Goal: Task Accomplishment & Management: Use online tool/utility

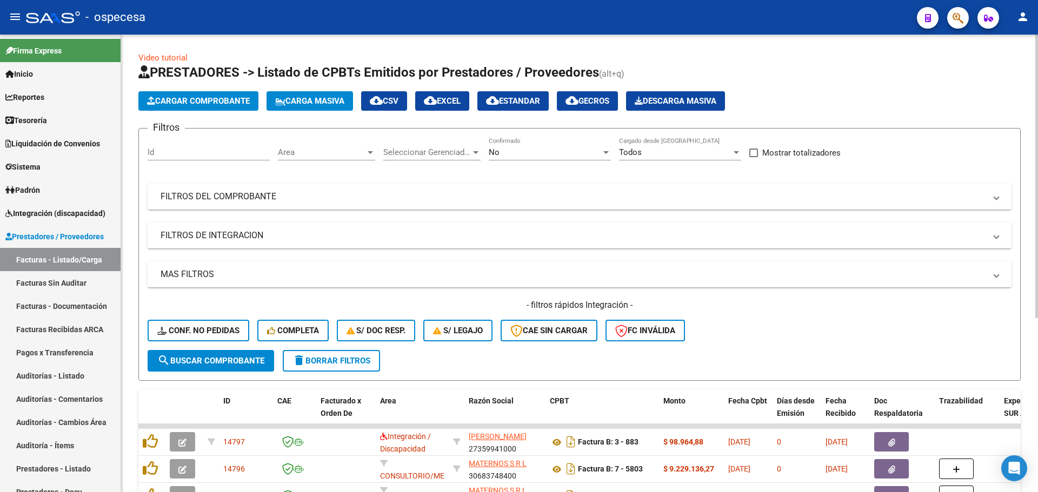
click at [311, 102] on span "Carga Masiva" at bounding box center [309, 101] width 69 height 10
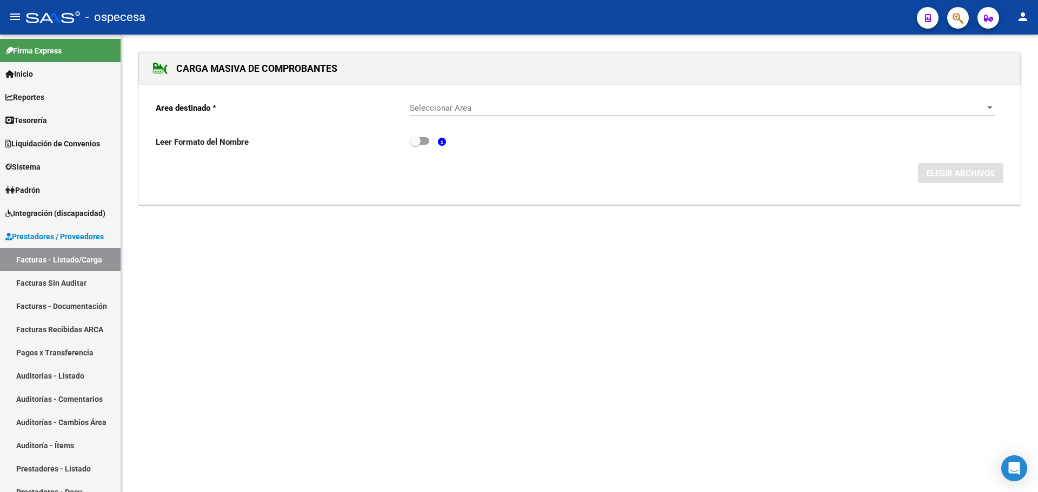
click at [461, 112] on span "Seleccionar Area" at bounding box center [697, 108] width 575 height 10
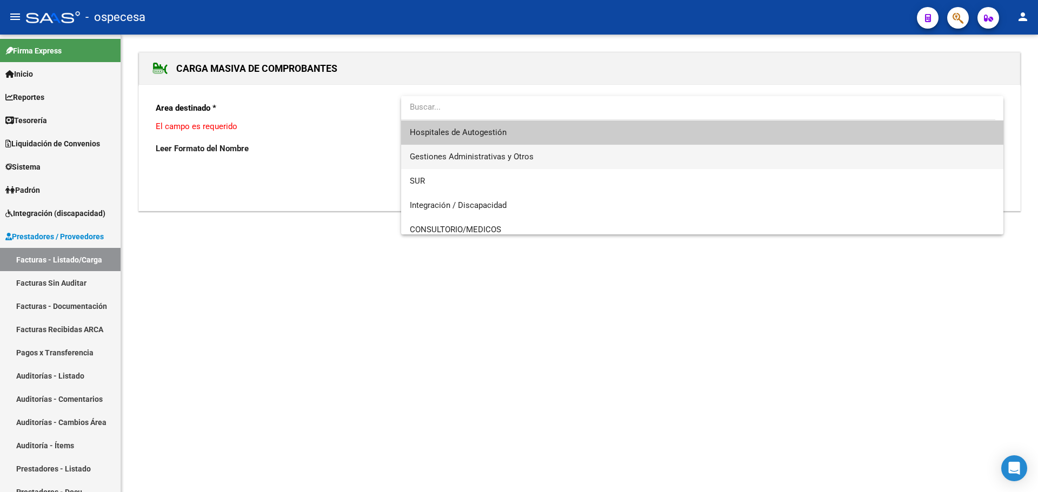
click at [531, 149] on span "Gestiones Administrativas y Otros" at bounding box center [702, 157] width 585 height 24
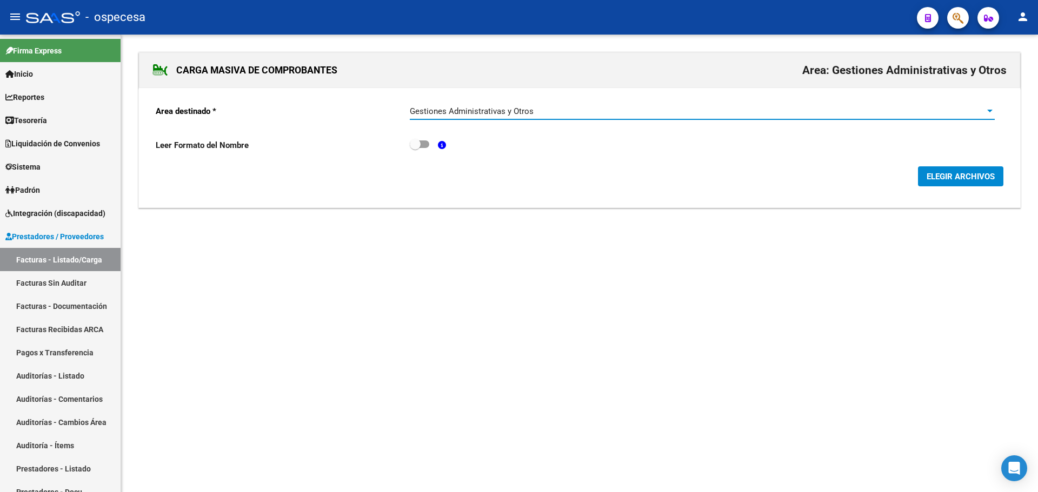
click at [971, 170] on button "ELEGIR ARCHIVOS" at bounding box center [960, 176] width 85 height 20
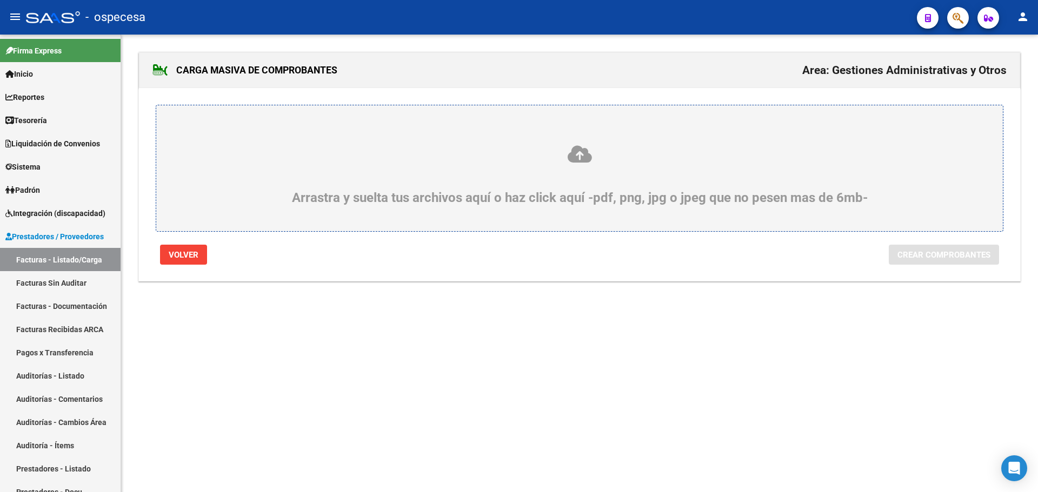
click at [635, 126] on div "Arrastra y suelta tus archivos aquí o haz click aquí -pdf, png, jpg o jpeg que …" at bounding box center [579, 168] width 847 height 127
click at [630, 138] on label "Arrastra y suelta tus archivos aquí o haz click aquí -pdf, png, jpg o jpeg que …" at bounding box center [579, 168] width 795 height 74
click at [0, 0] on input "Arrastra y suelta tus archivos aquí o haz click aquí -pdf, png, jpg o jpeg que …" at bounding box center [0, 0] width 0 height 0
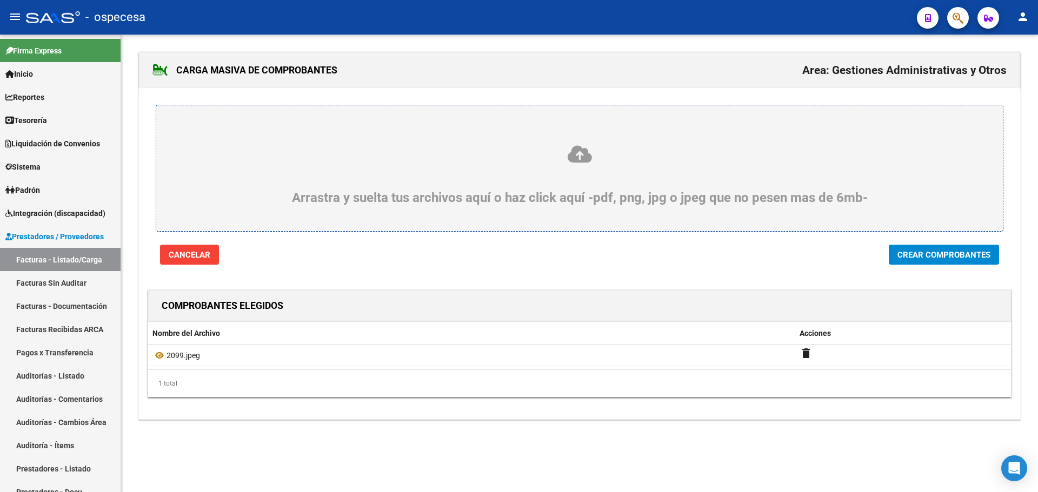
click at [926, 251] on span "Crear Comprobantes" at bounding box center [943, 255] width 93 height 10
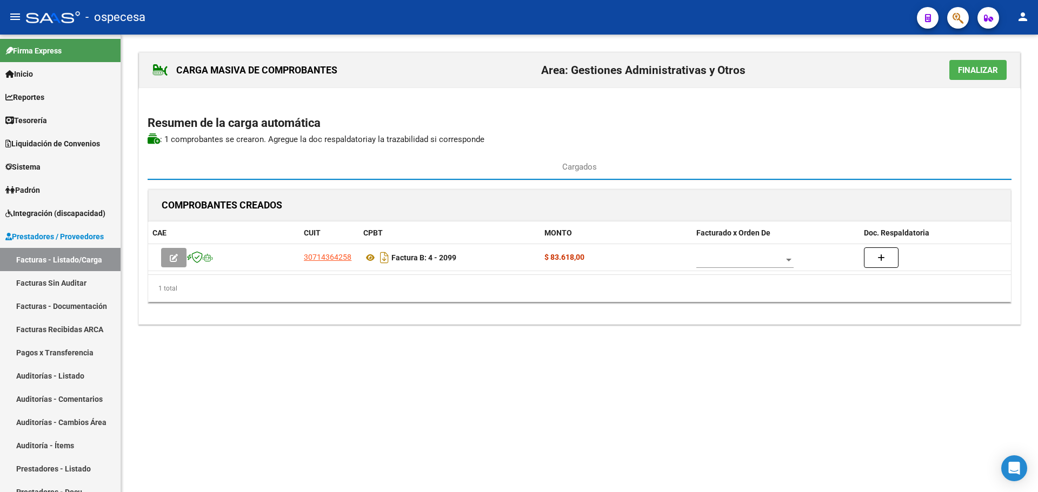
click at [973, 76] on button "Finalizar" at bounding box center [977, 70] width 57 height 20
